Goal: Find contact information: Find contact information

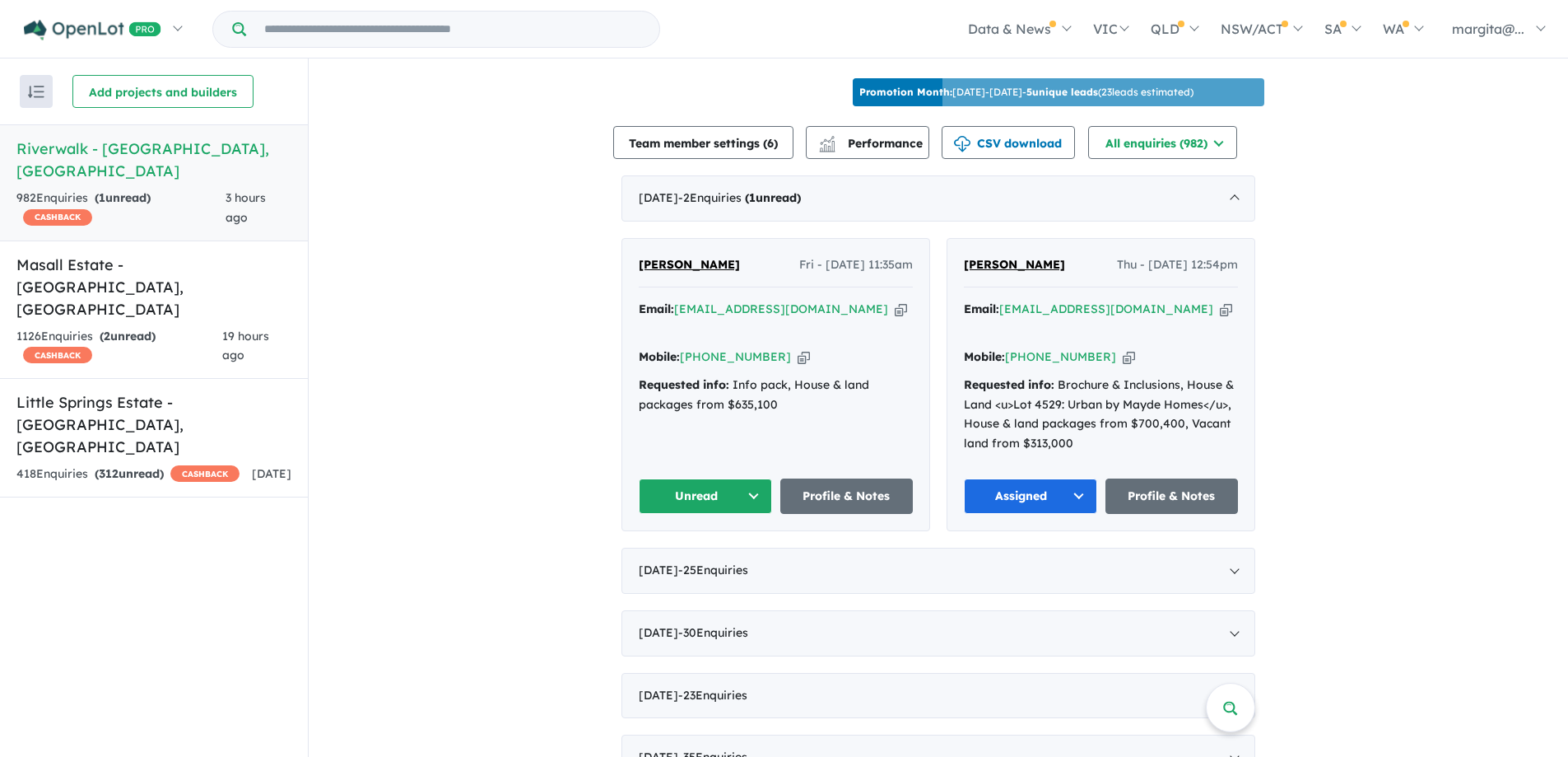
scroll to position [579, 0]
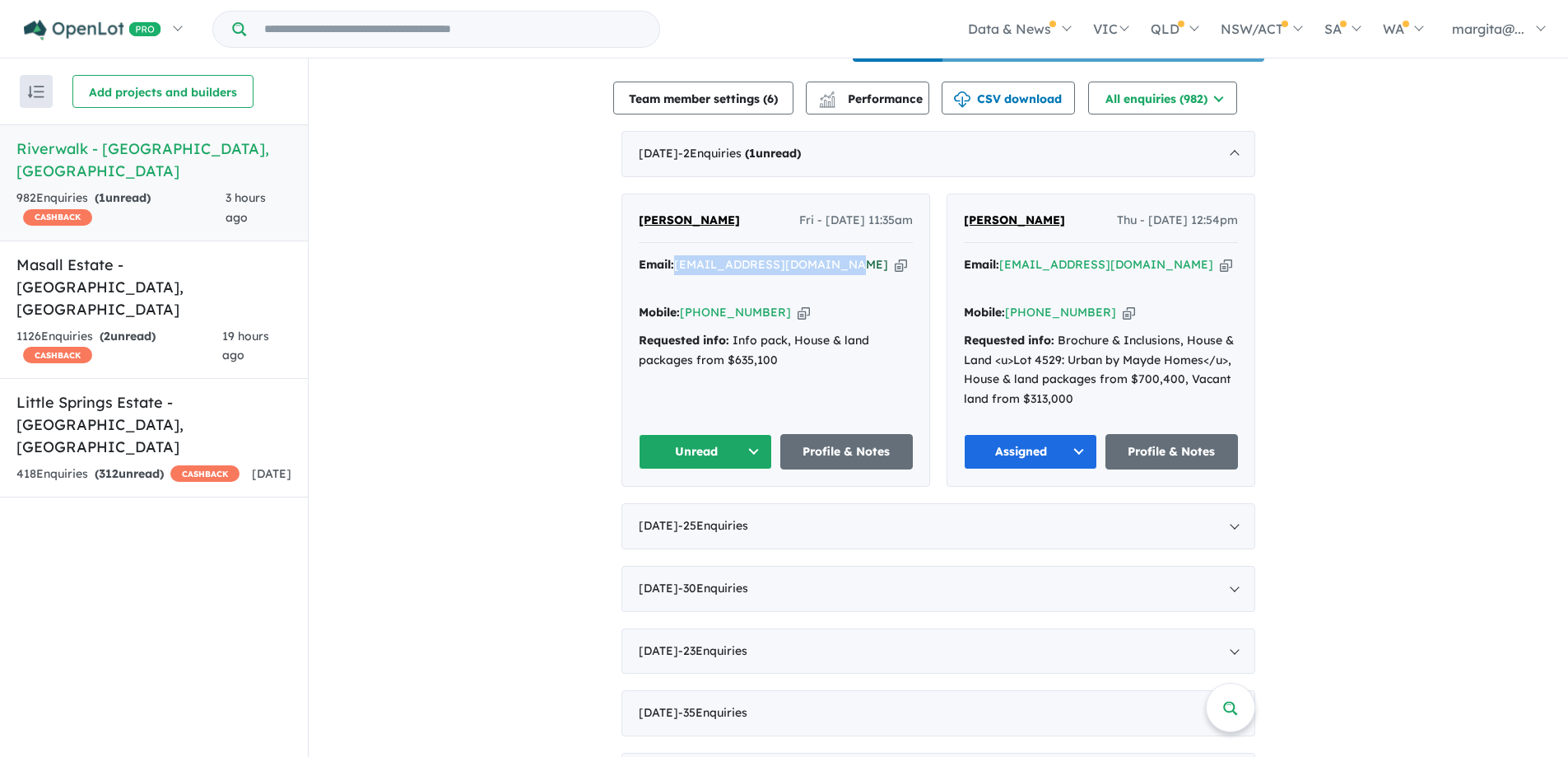
drag, startPoint x: 835, startPoint y: 281, endPoint x: 677, endPoint y: 280, distance: 158.0
click at [677, 280] on div "Email: [EMAIL_ADDRESS][DOMAIN_NAME] Copied!" at bounding box center [776, 276] width 274 height 40
copy a%20Riverwalk%20-%20Werribee"] "[EMAIL_ADDRESS][DOMAIN_NAME]"
drag, startPoint x: 771, startPoint y: 316, endPoint x: 704, endPoint y: 310, distance: 67.3
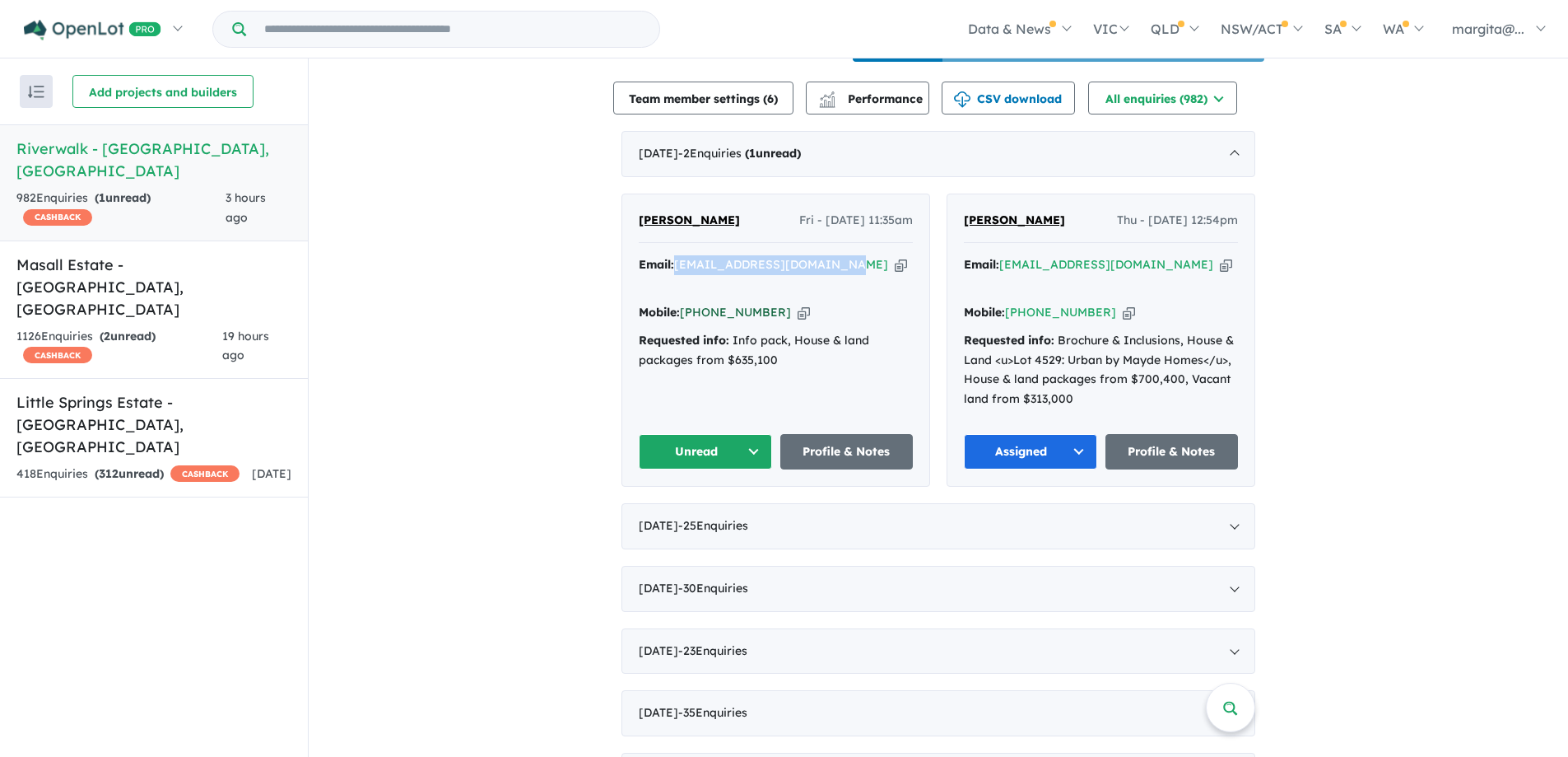
click at [704, 310] on div "Mobile: [PHONE_NUMBER] Copied!" at bounding box center [776, 313] width 274 height 20
copy link "401 989 056"
click at [750, 463] on button "Unread" at bounding box center [705, 452] width 134 height 36
click at [694, 545] on button "Assigned" at bounding box center [711, 529] width 144 height 38
